Goal: Obtain resource: Download file/media

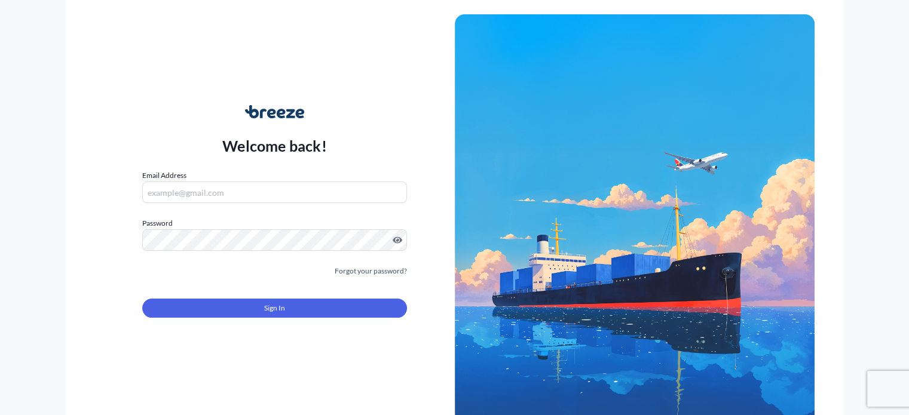
type input "[PERSON_NAME][EMAIL_ADDRESS][PERSON_NAME][DOMAIN_NAME]"
click at [271, 311] on span "Sign In" at bounding box center [274, 308] width 21 height 12
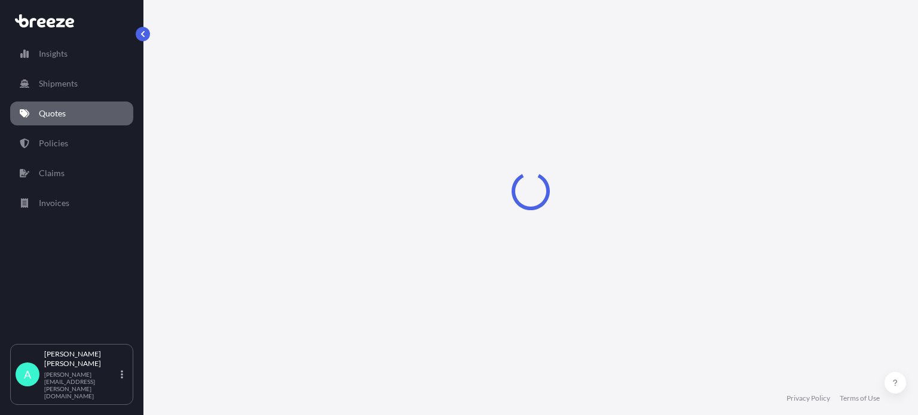
select select "Road"
select select "Air"
select select "1"
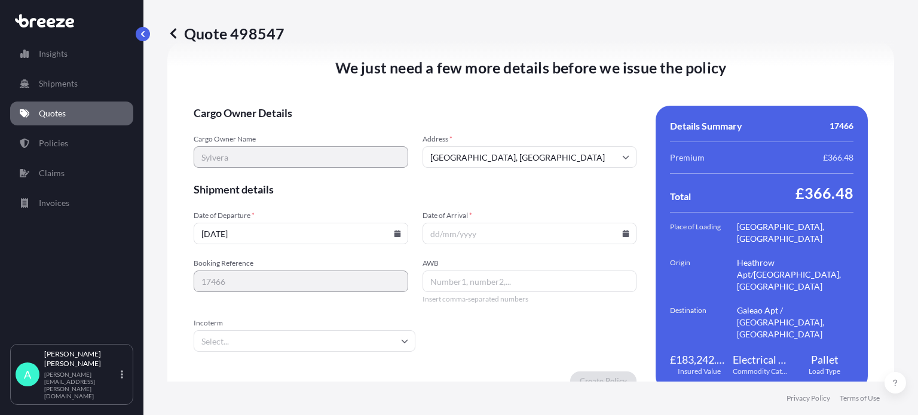
scroll to position [1642, 0]
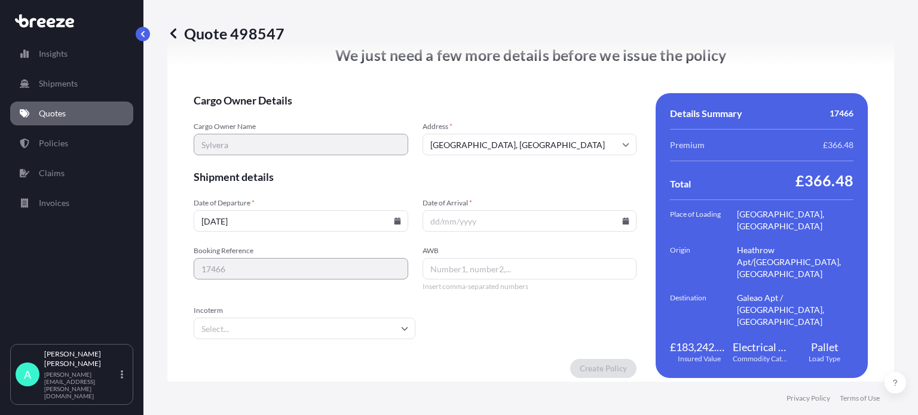
click at [394, 217] on icon at bounding box center [397, 220] width 7 height 7
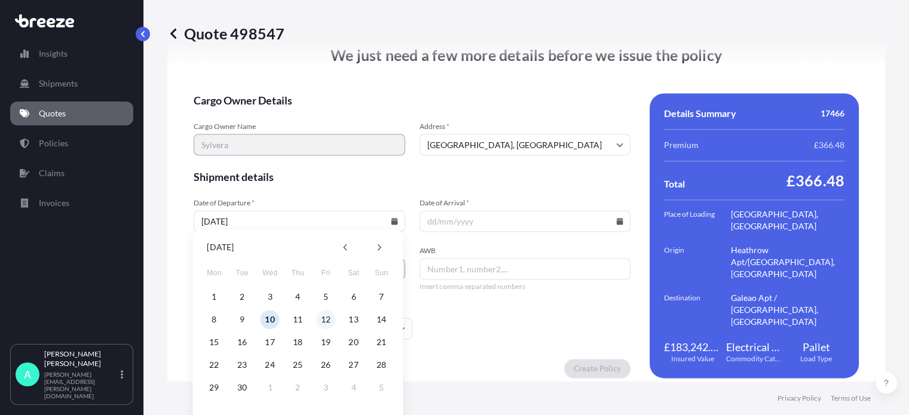
click at [324, 317] on button "12" at bounding box center [325, 319] width 19 height 19
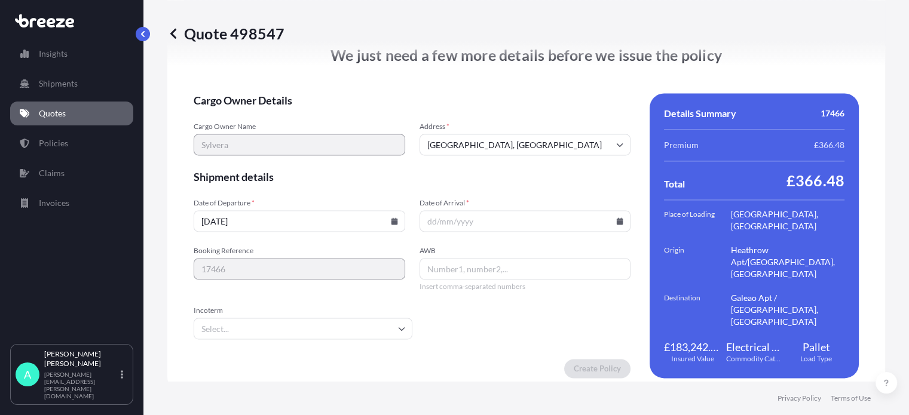
type input "[DATE]"
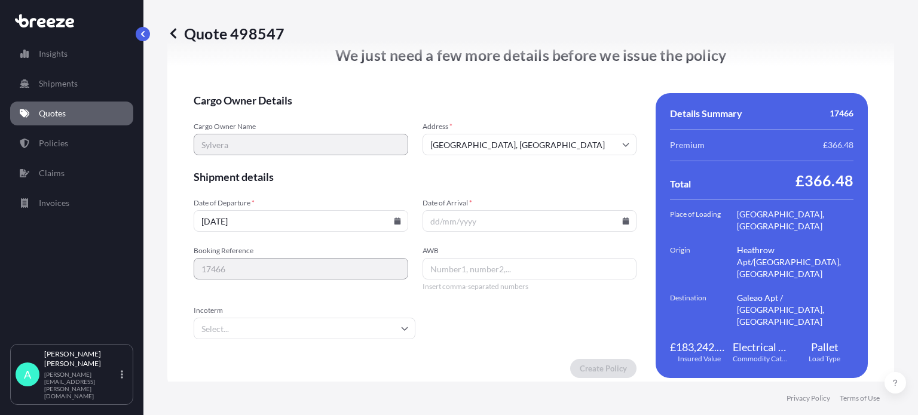
click at [496, 210] on input "Date of Arrival *" at bounding box center [529, 221] width 214 height 22
click at [623, 219] on input "Date of Arrival *" at bounding box center [529, 221] width 214 height 22
click at [622, 217] on icon at bounding box center [625, 220] width 7 height 7
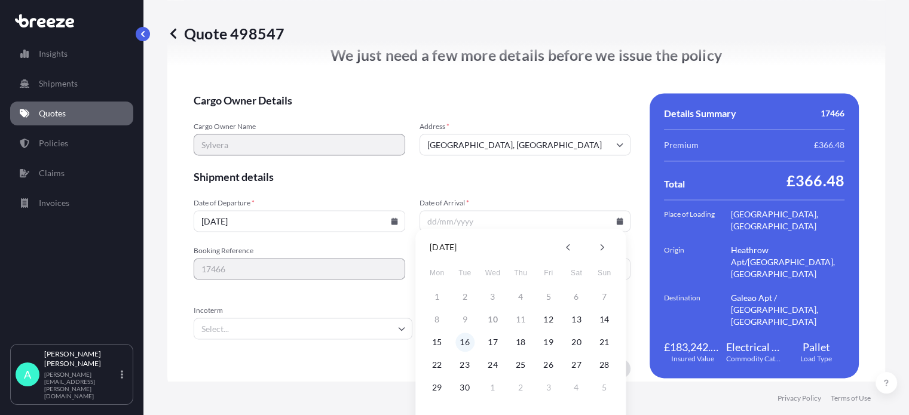
click at [464, 342] on button "16" at bounding box center [464, 342] width 19 height 19
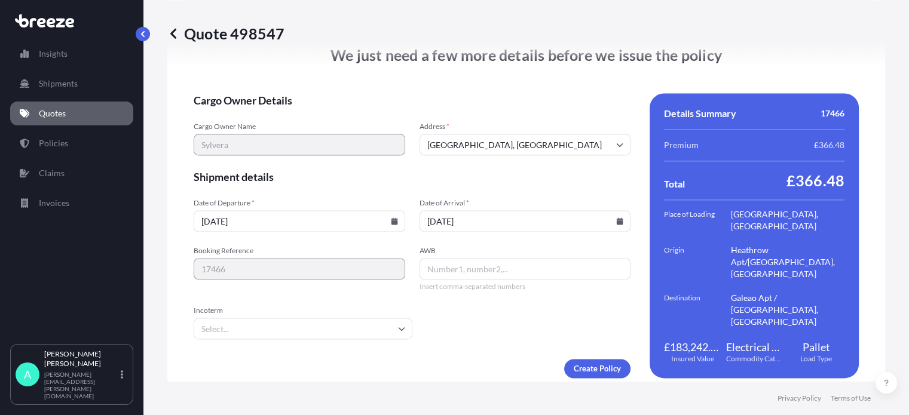
type input "[DATE]"
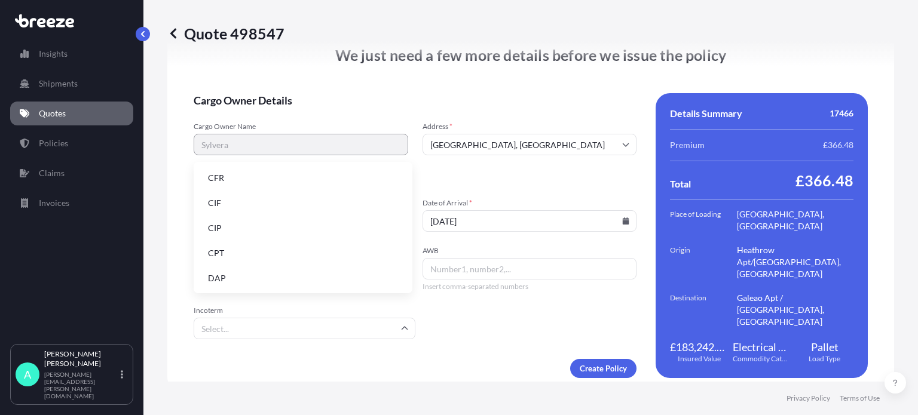
click at [266, 327] on input "Incoterm" at bounding box center [305, 329] width 222 height 22
click at [225, 255] on li "CPT" at bounding box center [302, 253] width 209 height 23
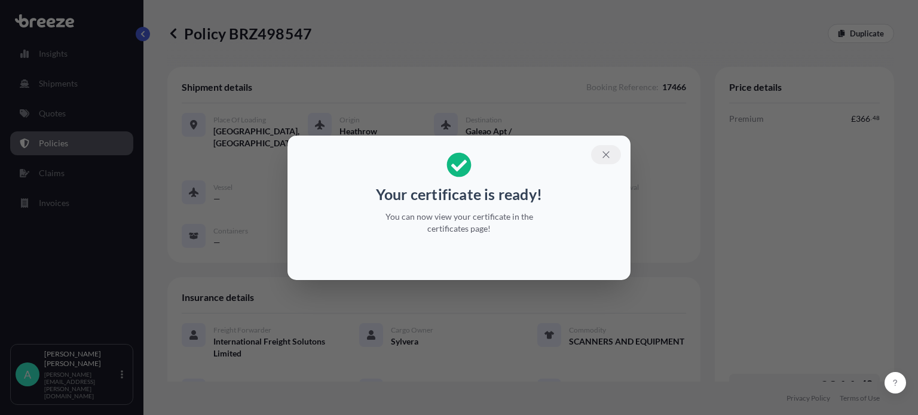
click at [603, 159] on icon "button" at bounding box center [605, 154] width 11 height 11
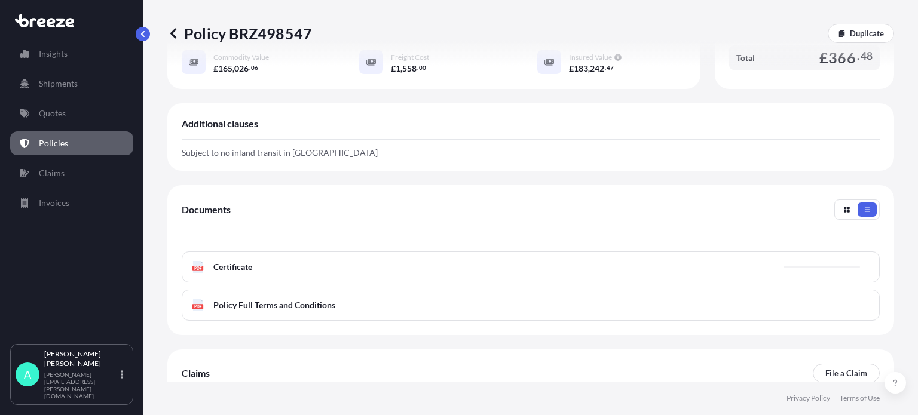
scroll to position [395, 0]
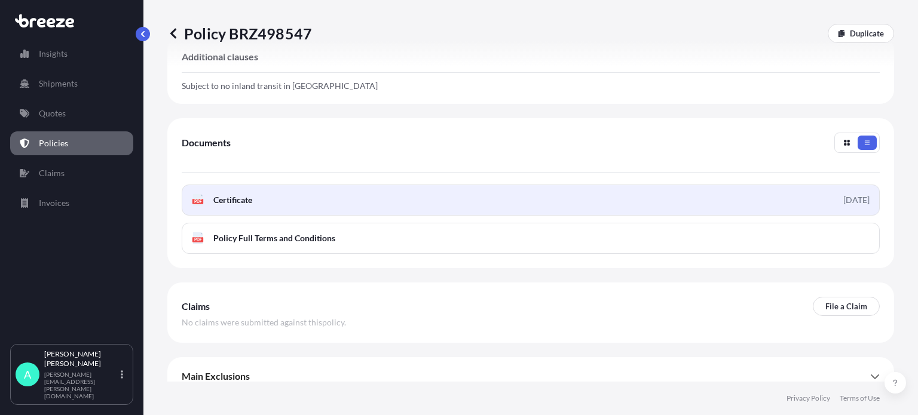
click at [375, 189] on link "PDF Certificate [DATE]" at bounding box center [531, 200] width 698 height 31
